Goal: Communication & Community: Answer question/provide support

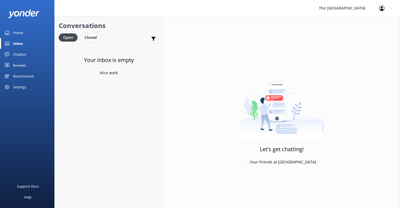
click at [92, 36] on div "Closed" at bounding box center [90, 37] width 21 height 8
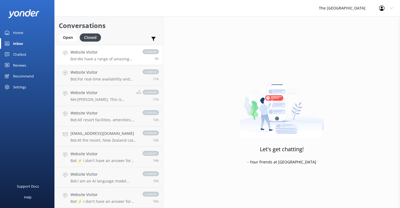
click at [87, 57] on p "Bot: We have a range of amazing rooms for you to choose from. The best way to h…" at bounding box center [104, 59] width 67 height 5
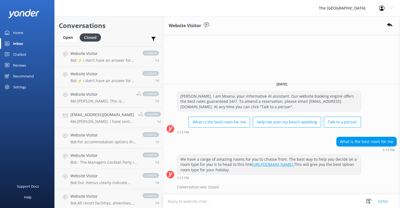
scroll to position [187, 0]
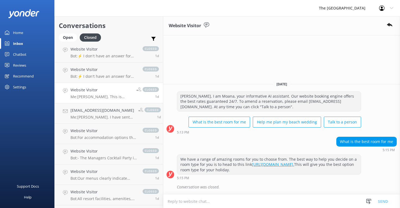
click at [97, 101] on link "Website Visitor Me: [PERSON_NAME]. This is [PERSON_NAME] from reservations. Tha…" at bounding box center [109, 93] width 108 height 20
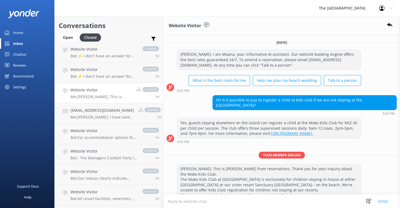
scroll to position [31, 0]
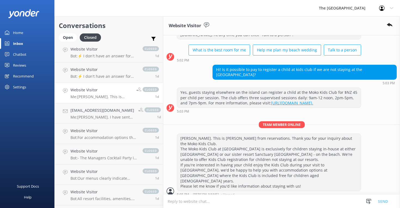
click at [96, 96] on p "Me: [PERSON_NAME]. This is [PERSON_NAME] from reservations. Thank you for your …" at bounding box center [102, 97] width 62 height 5
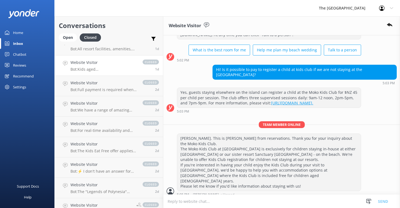
scroll to position [358, 0]
click at [88, 170] on p "Bot: ⚡ I don't have an answer for that in my knowledge base. Please try and rep…" at bounding box center [104, 171] width 67 height 5
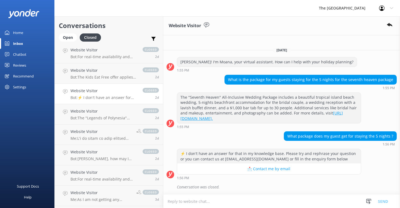
scroll to position [432, 0]
click at [101, 159] on p "Bot: [PERSON_NAME], how may I help you?" at bounding box center [104, 158] width 67 height 5
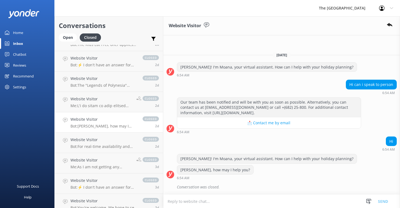
scroll to position [469, 0]
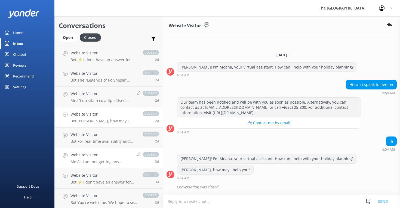
click at [105, 160] on p "Me: As I am not getting any response, I will now close this chatbox. Please fee…" at bounding box center [102, 162] width 62 height 5
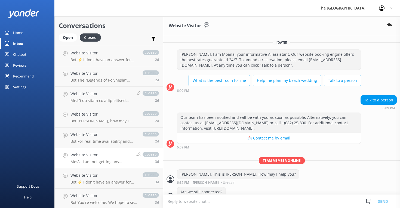
scroll to position [45, 0]
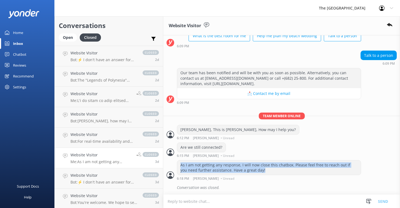
drag, startPoint x: 258, startPoint y: 172, endPoint x: 181, endPoint y: 164, distance: 77.7
click at [181, 164] on div "As I am not getting any response, I will now close this chatbox. Please feel fr…" at bounding box center [269, 168] width 184 height 14
copy div "As I am not getting any response, I will now close this chatbox. Please feel fr…"
click at [67, 40] on div "Open" at bounding box center [68, 37] width 18 height 8
